Goal: Find specific page/section: Find specific page/section

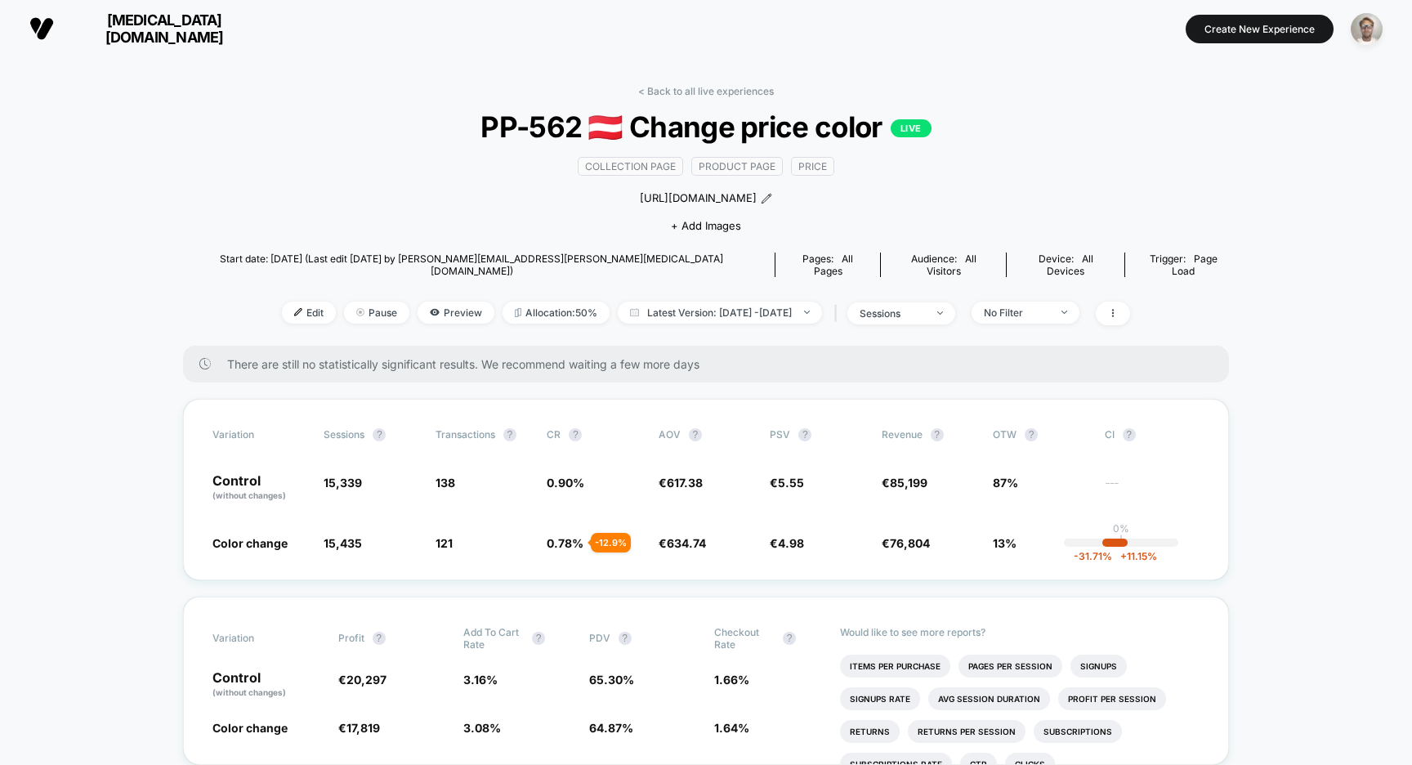
click at [707, 96] on link "< Back to all live experiences" at bounding box center [706, 91] width 136 height 12
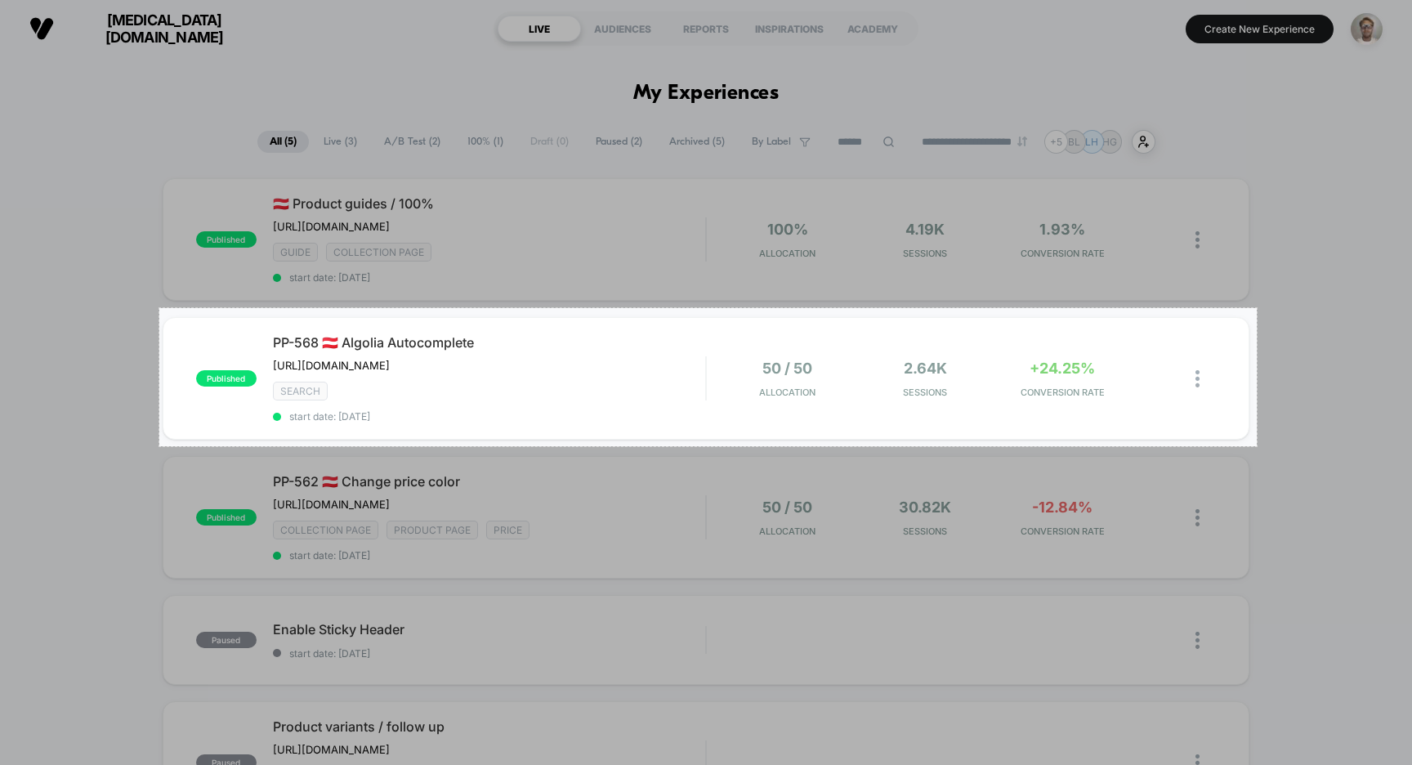
drag, startPoint x: 159, startPoint y: 308, endPoint x: 1257, endPoint y: 446, distance: 1106.1
click at [1257, 446] on div "1343 X 169" at bounding box center [706, 382] width 1412 height 765
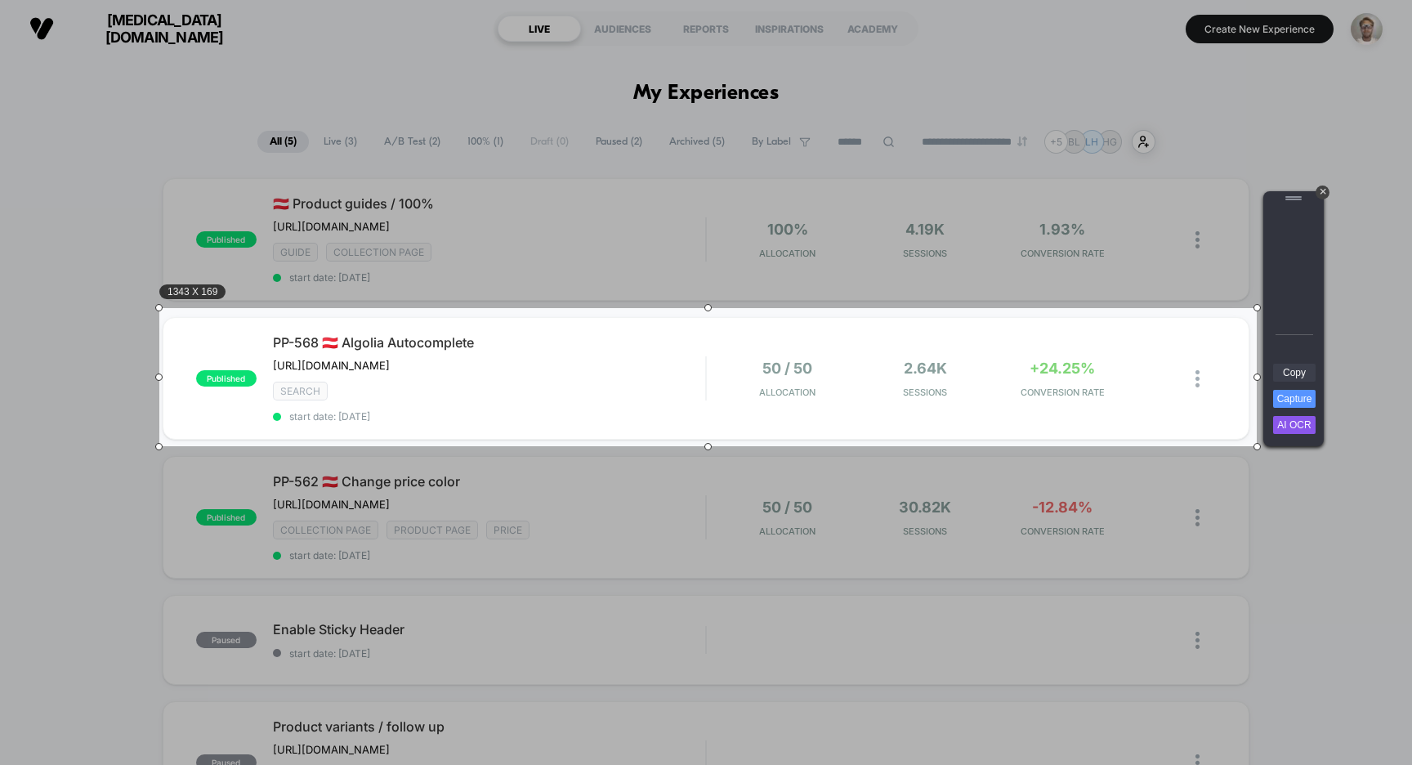
click at [1296, 373] on link "Copy" at bounding box center [1294, 373] width 42 height 18
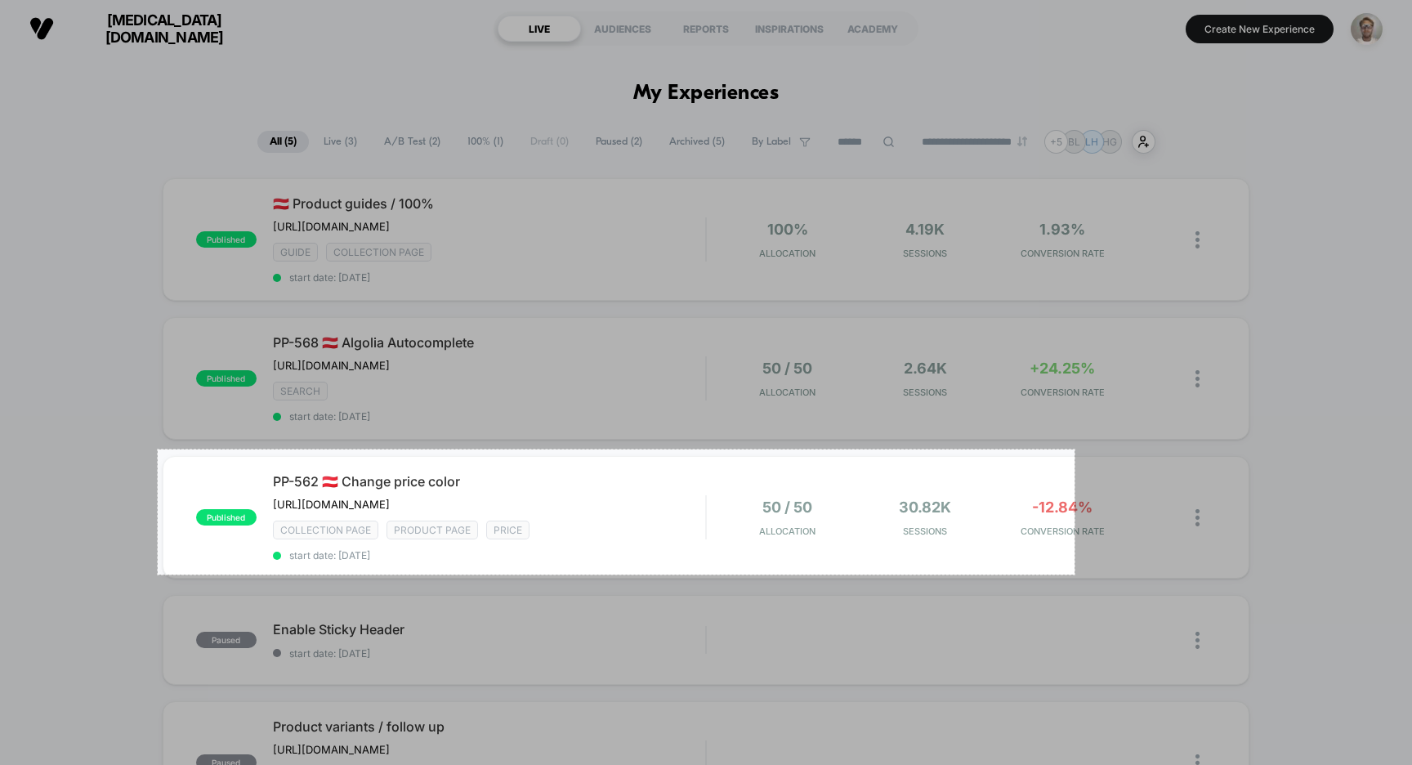
drag, startPoint x: 158, startPoint y: 449, endPoint x: 1075, endPoint y: 574, distance: 926.2
click at [1075, 574] on div "1122 X 153" at bounding box center [706, 382] width 1412 height 765
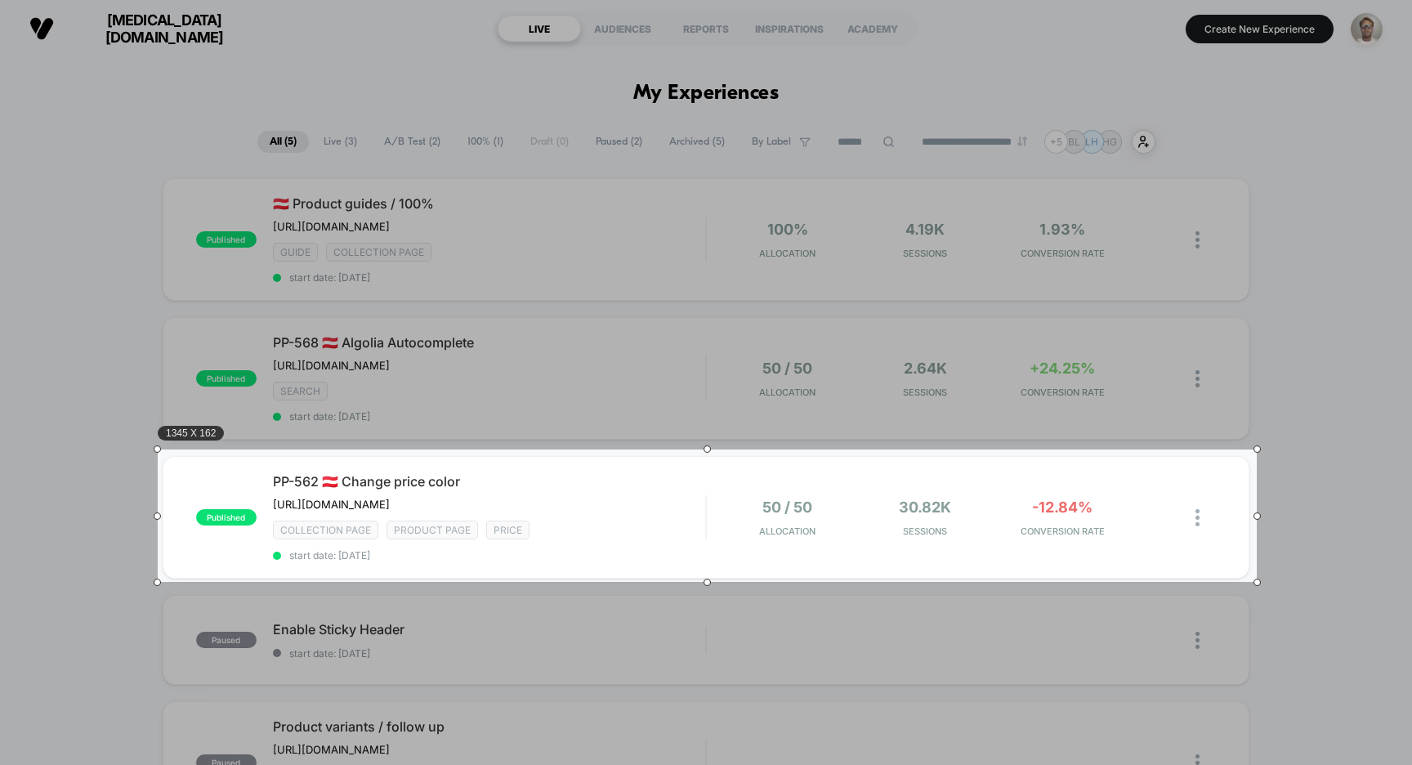
drag, startPoint x: 1075, startPoint y: 574, endPoint x: 1257, endPoint y: 583, distance: 181.6
click at [1257, 583] on div at bounding box center [1257, 582] width 7 height 7
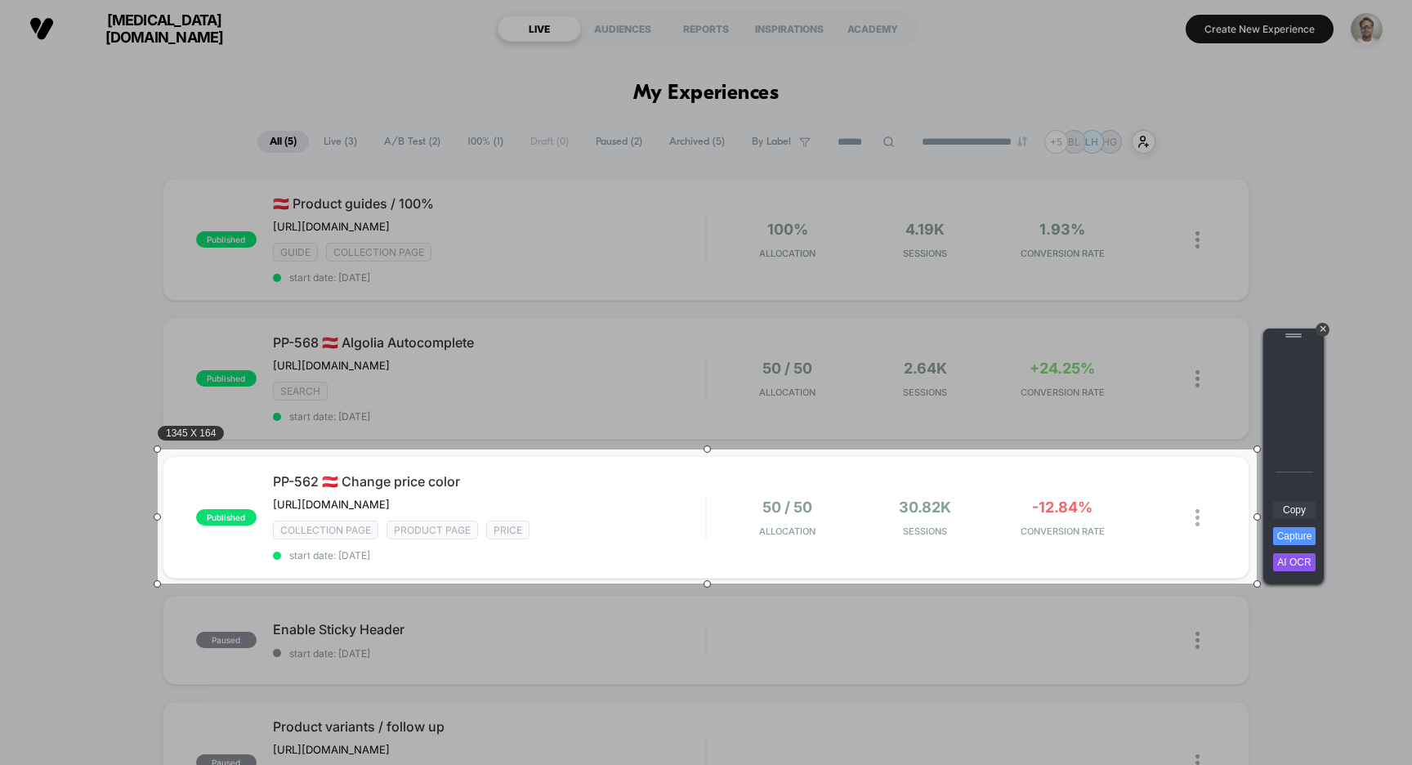
click at [1295, 512] on link "Copy" at bounding box center [1294, 510] width 42 height 18
